Goal: Information Seeking & Learning: Compare options

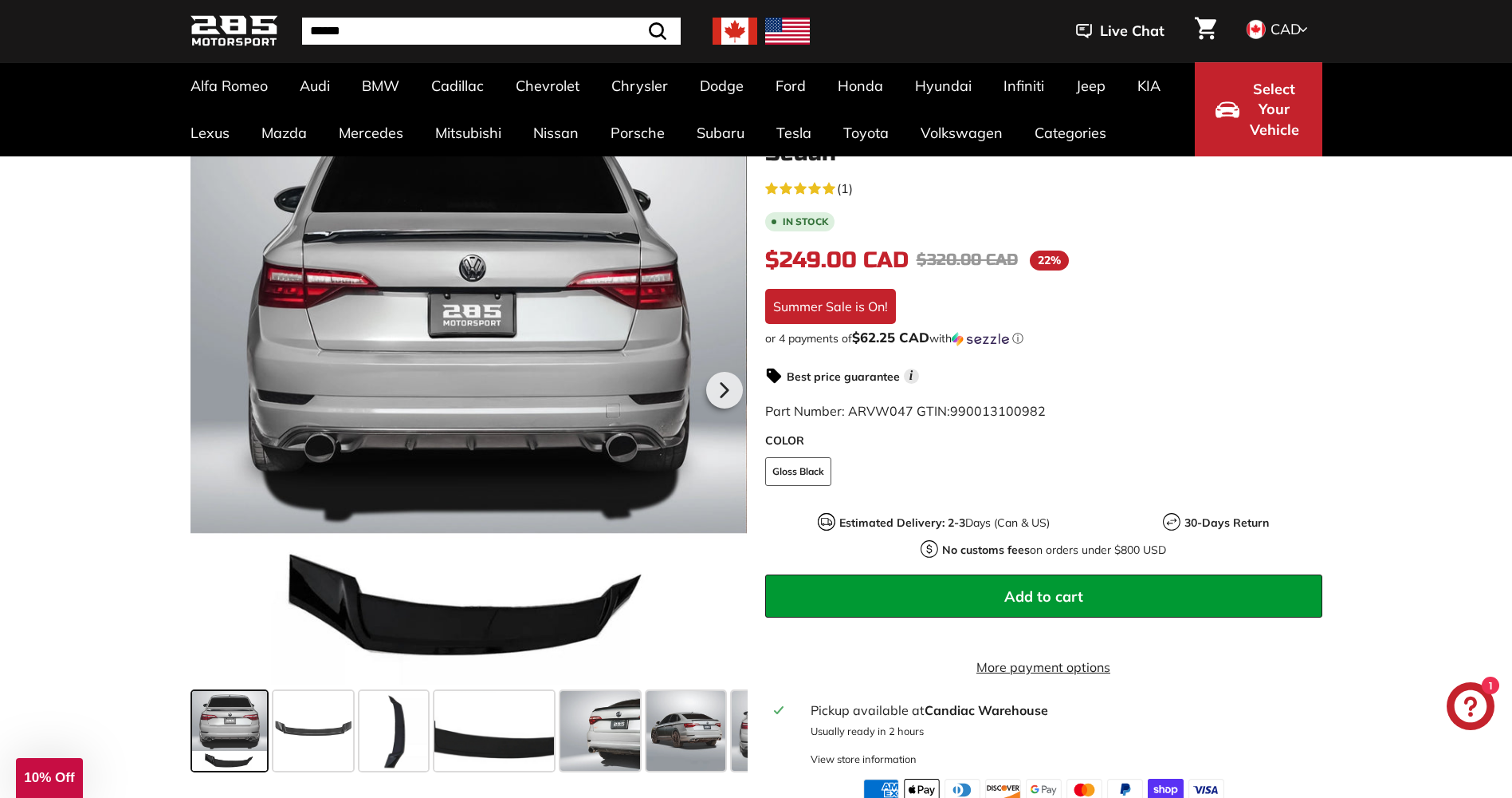
scroll to position [239, 0]
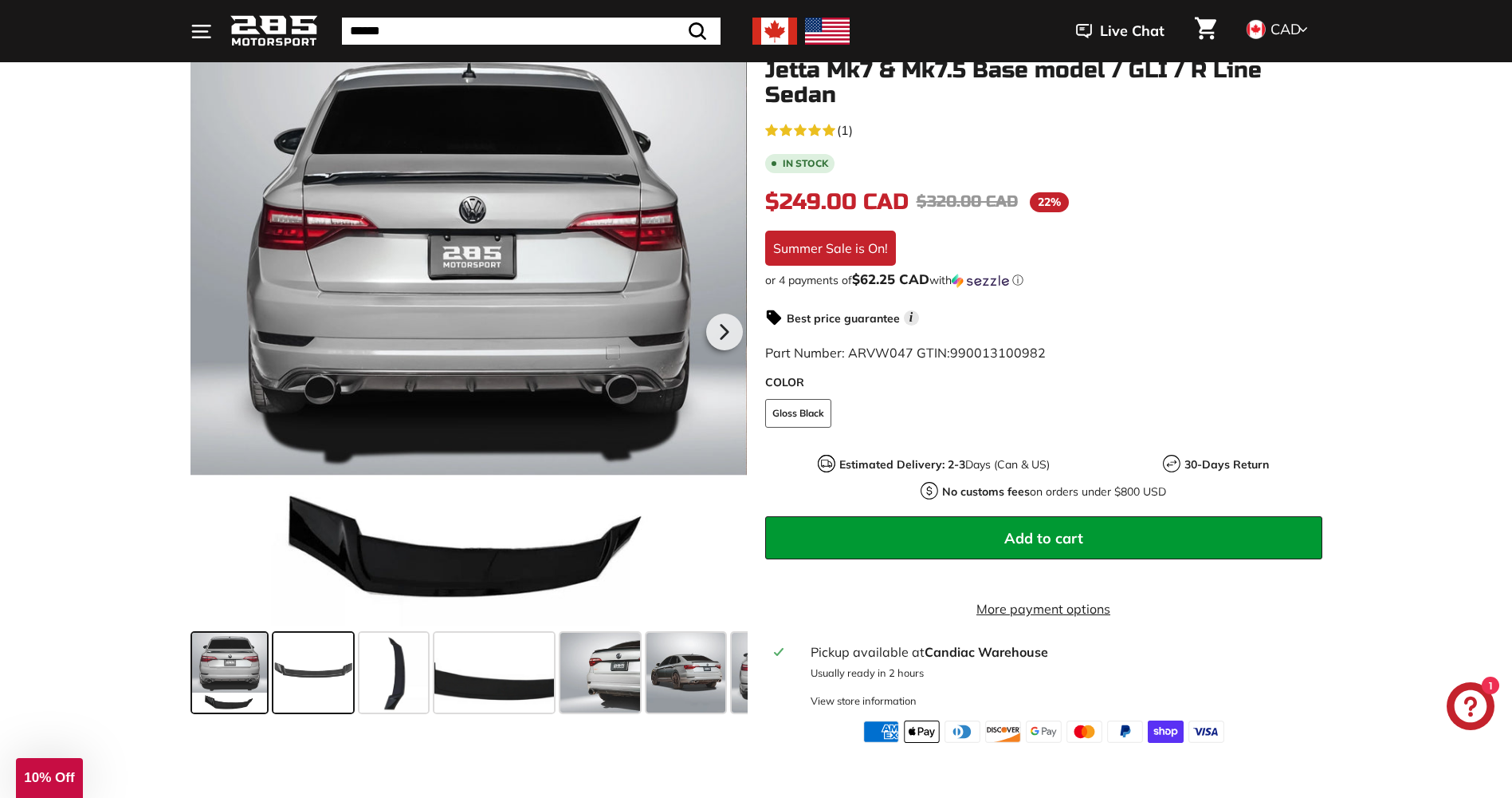
click at [341, 673] on span at bounding box center [313, 672] width 79 height 79
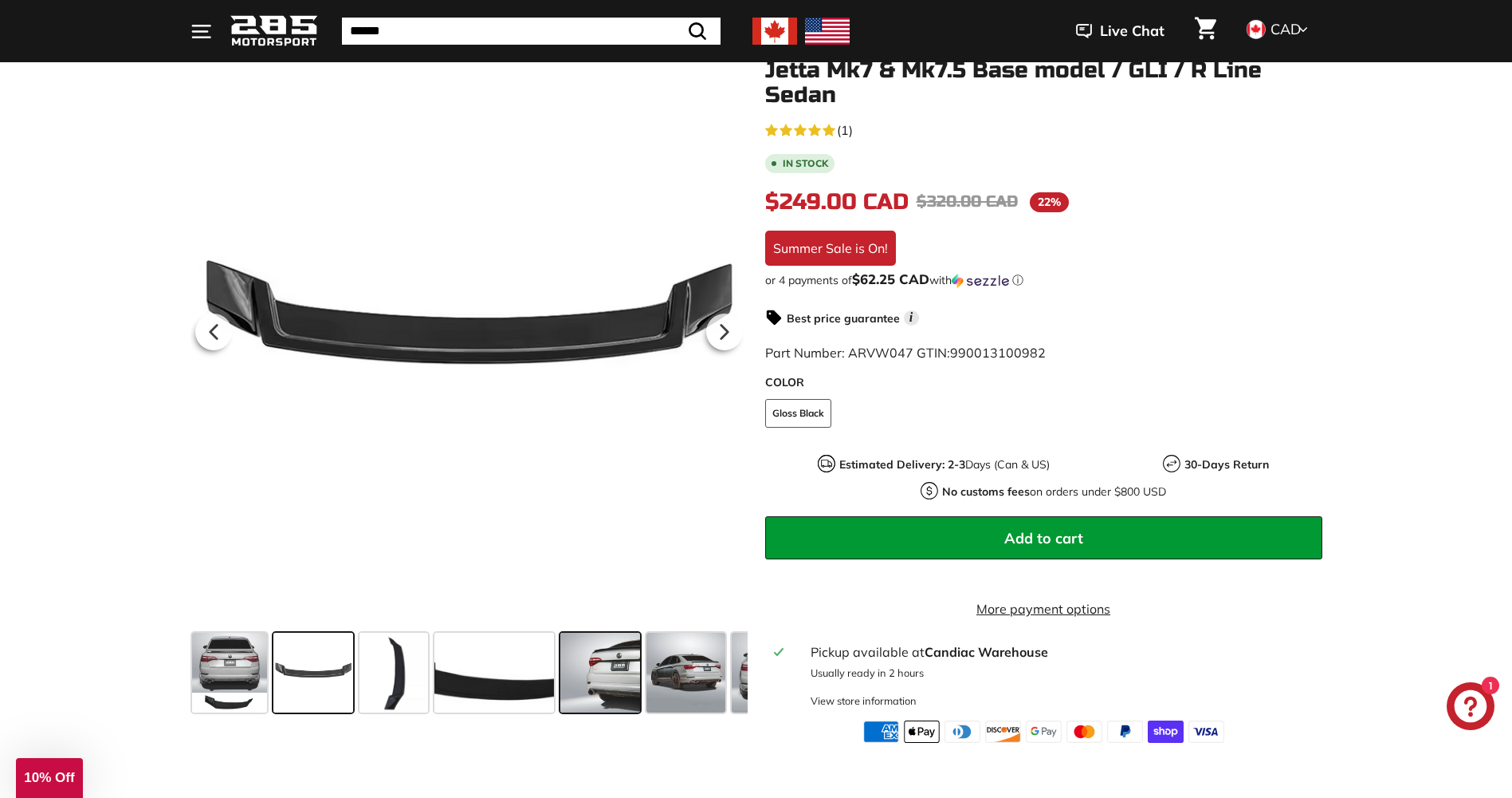
click at [607, 658] on span at bounding box center [600, 672] width 79 height 79
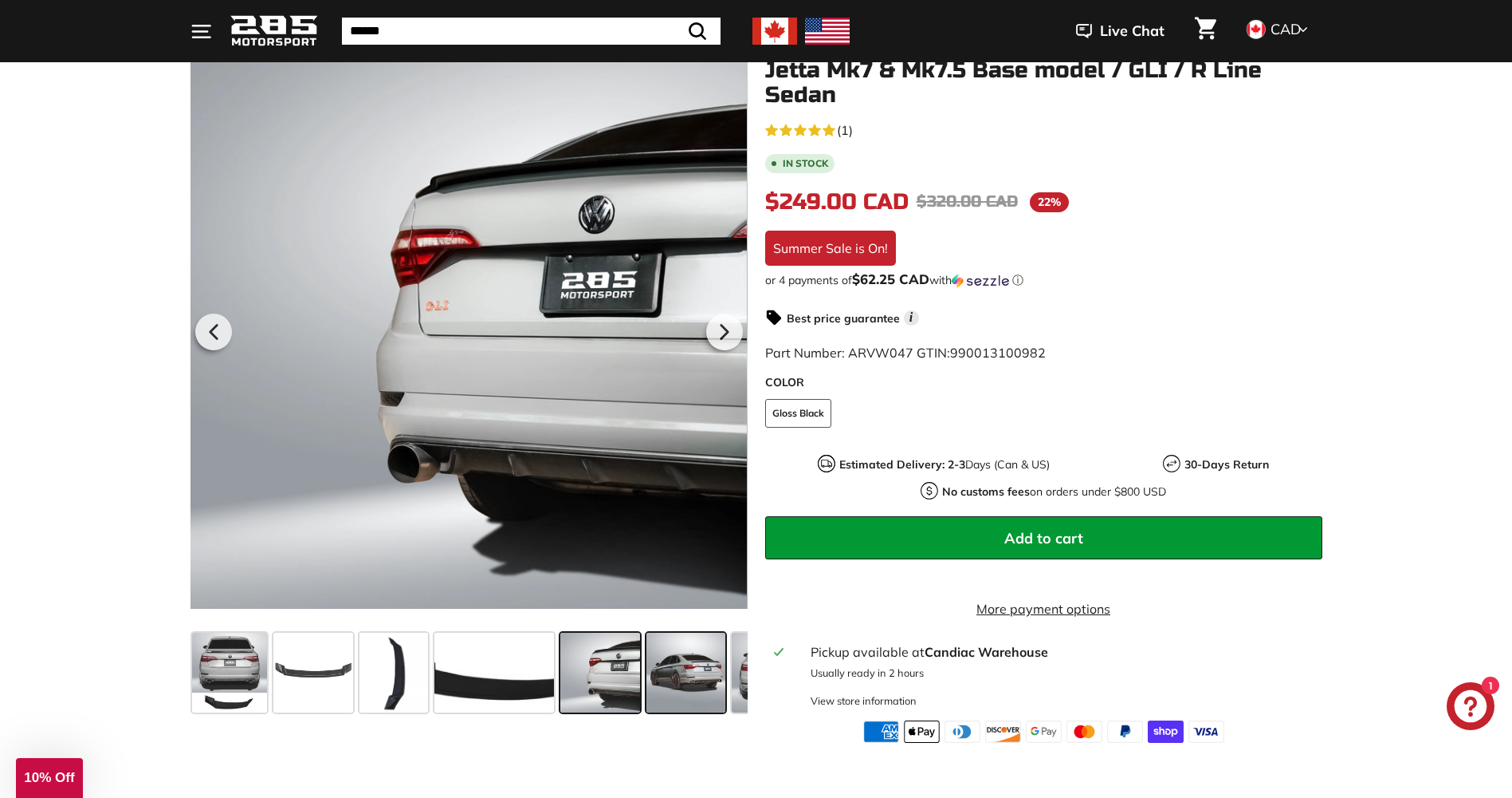
click at [680, 667] on span at bounding box center [686, 672] width 79 height 79
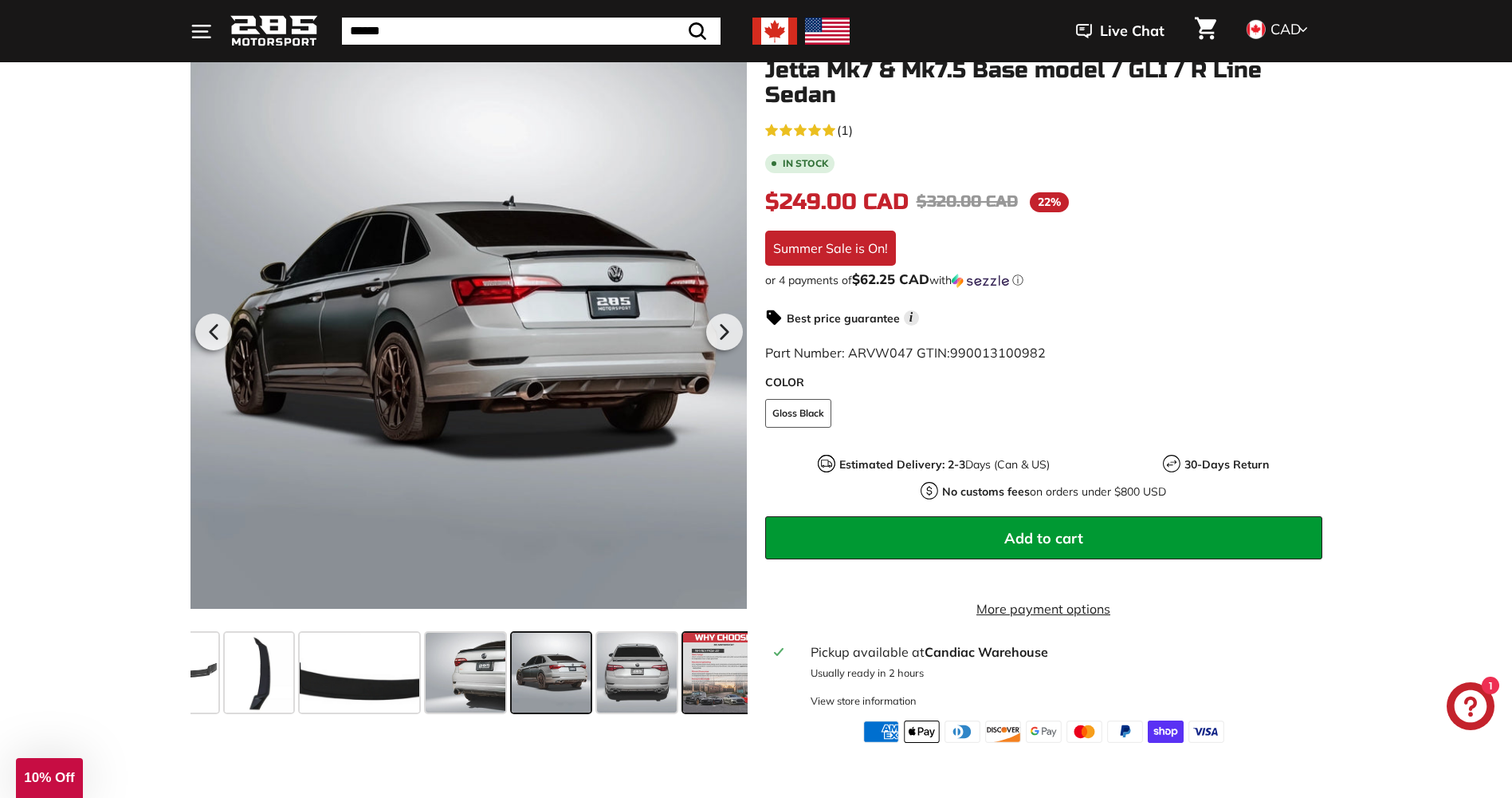
scroll to position [0, 154]
